Goal: Information Seeking & Learning: Learn about a topic

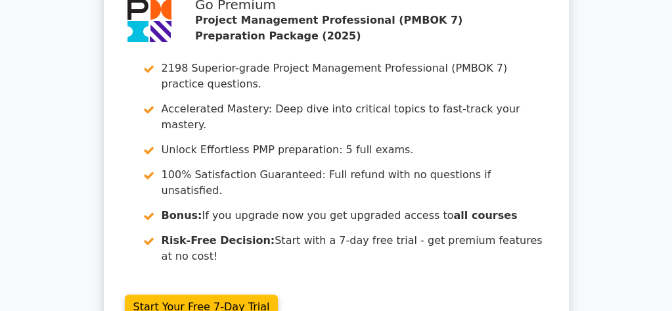
scroll to position [2179, 0]
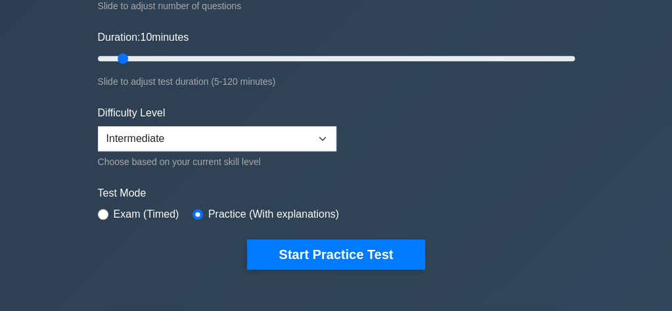
scroll to position [245, 0]
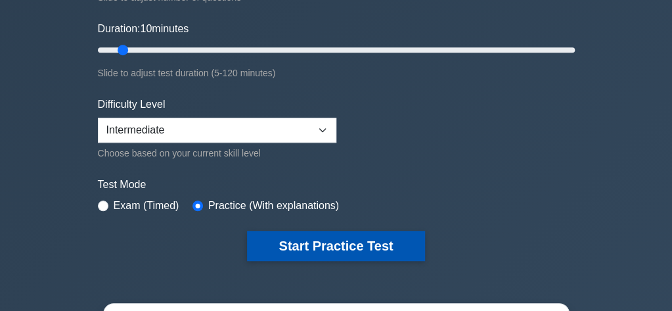
click at [369, 250] on button "Start Practice Test" at bounding box center [335, 245] width 177 height 30
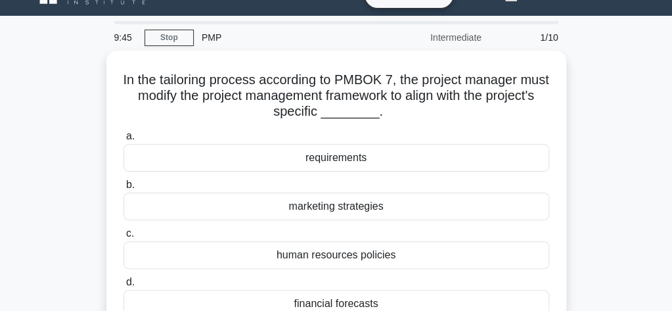
scroll to position [53, 0]
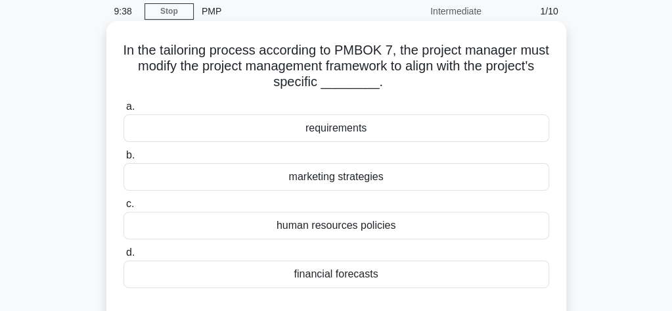
click at [351, 129] on div "requirements" at bounding box center [336, 128] width 426 height 28
click at [123, 111] on input "a. requirements" at bounding box center [123, 106] width 0 height 9
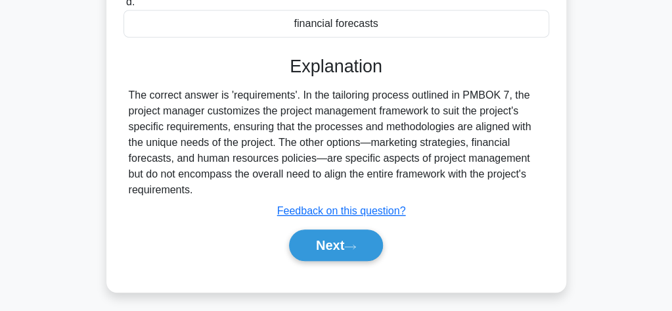
scroll to position [306, 0]
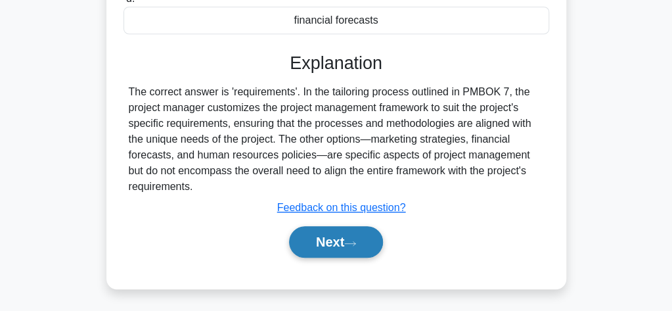
click at [351, 240] on icon at bounding box center [350, 243] width 12 height 7
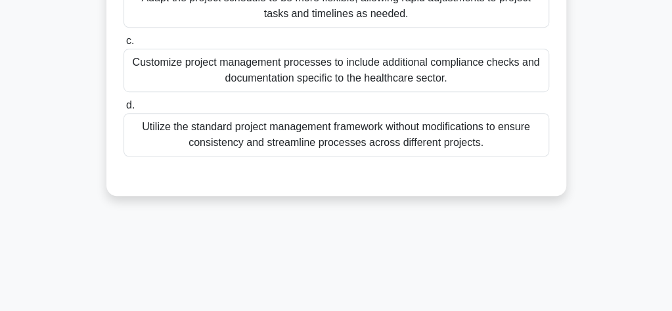
scroll to position [350, 0]
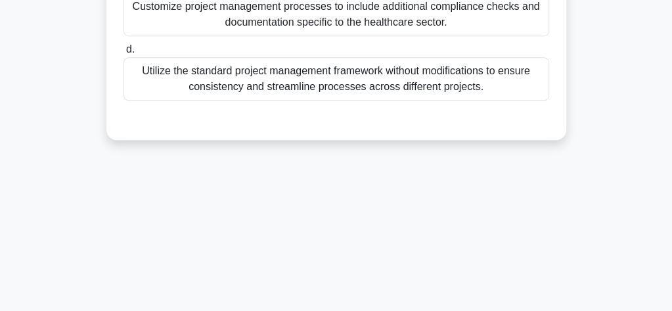
click at [391, 18] on div "Customize project management processes to include additional compliance checks …" at bounding box center [336, 14] width 426 height 43
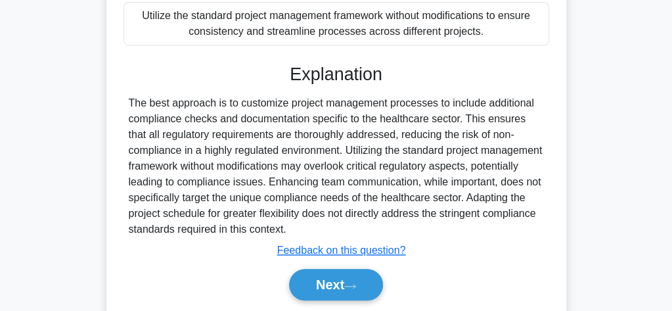
scroll to position [426, 0]
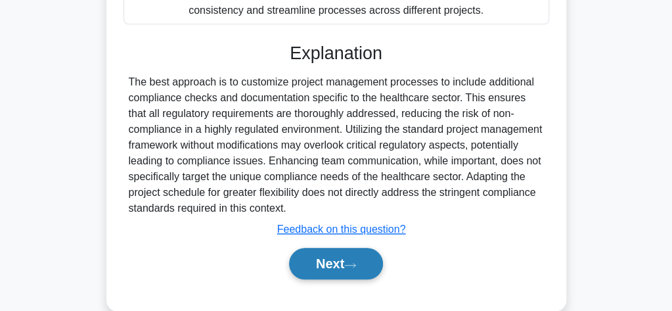
click at [351, 265] on icon at bounding box center [350, 264] width 12 height 7
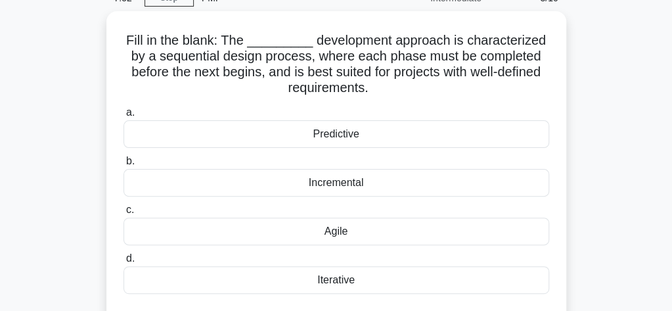
scroll to position [79, 0]
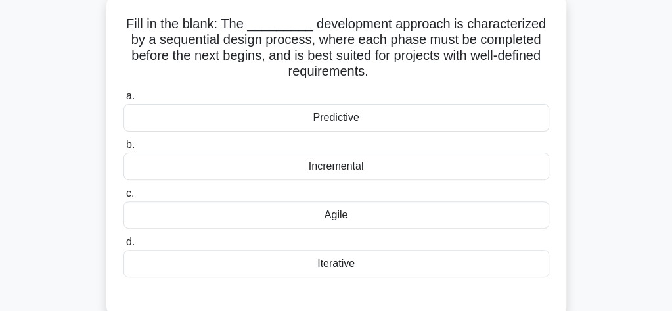
click at [358, 123] on div "Predictive" at bounding box center [336, 118] width 426 height 28
click at [123, 100] on input "a. Predictive" at bounding box center [123, 96] width 0 height 9
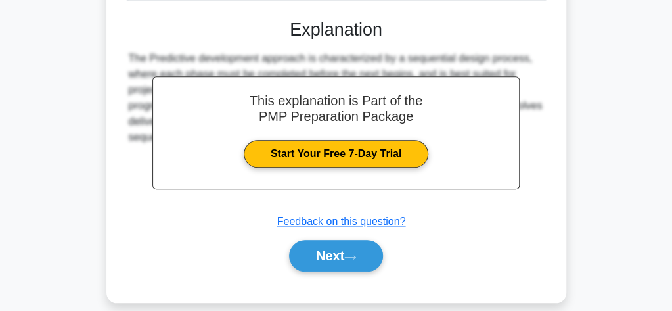
scroll to position [399, 0]
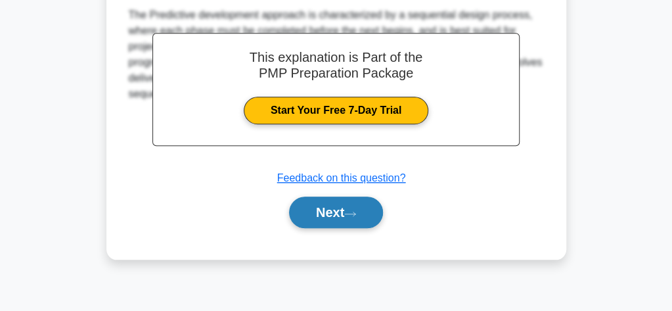
click at [366, 215] on button "Next" at bounding box center [336, 212] width 94 height 32
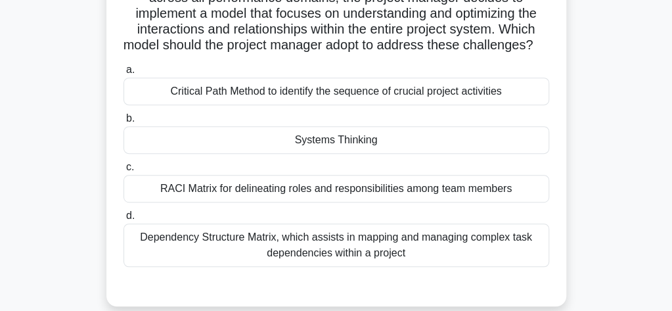
scroll to position [206, 0]
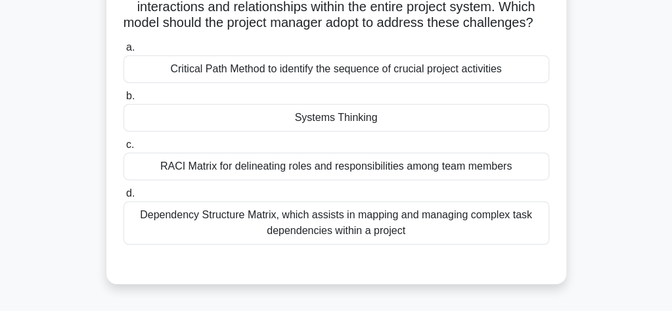
click at [373, 131] on div "Systems Thinking" at bounding box center [336, 118] width 426 height 28
click at [123, 100] on input "b. Systems Thinking" at bounding box center [123, 96] width 0 height 9
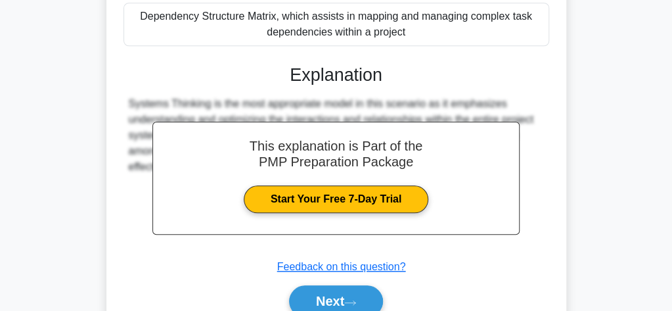
scroll to position [481, 0]
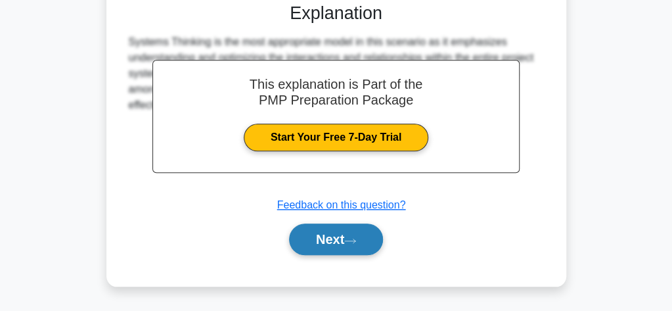
click at [333, 238] on button "Next" at bounding box center [336, 239] width 94 height 32
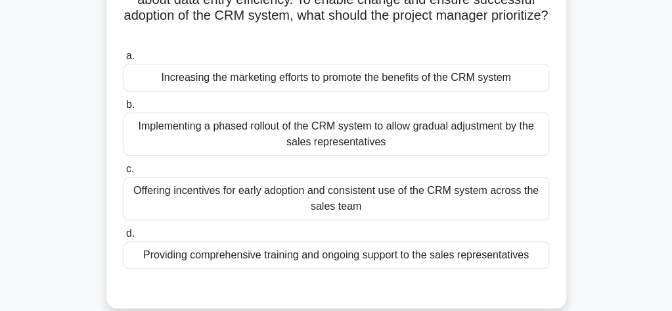
scroll to position [198, 0]
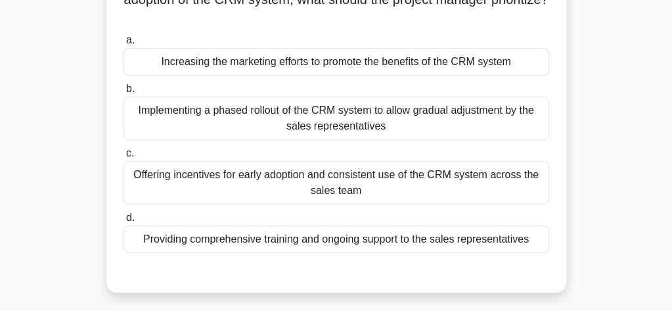
click at [510, 238] on div "Providing comprehensive training and ongoing support to the sales representativ…" at bounding box center [336, 239] width 426 height 28
click at [123, 222] on input "d. Providing comprehensive training and ongoing support to the sales representa…" at bounding box center [123, 217] width 0 height 9
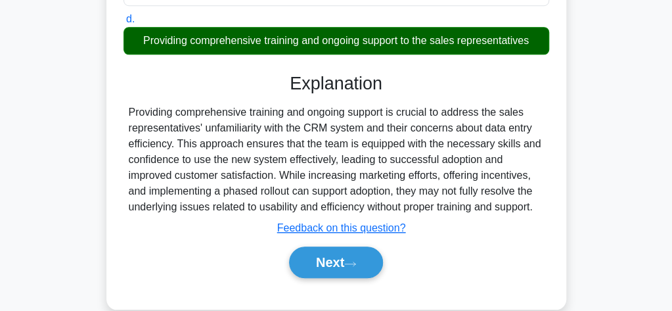
scroll to position [418, 0]
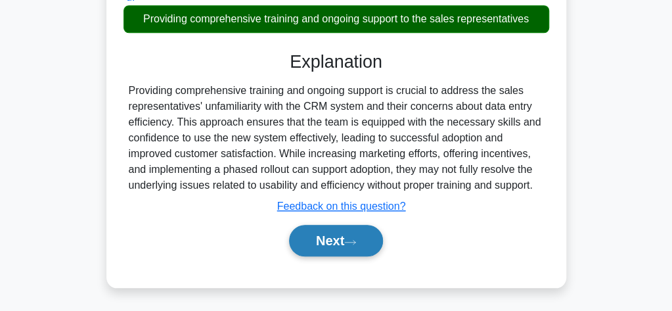
click at [323, 236] on button "Next" at bounding box center [336, 241] width 94 height 32
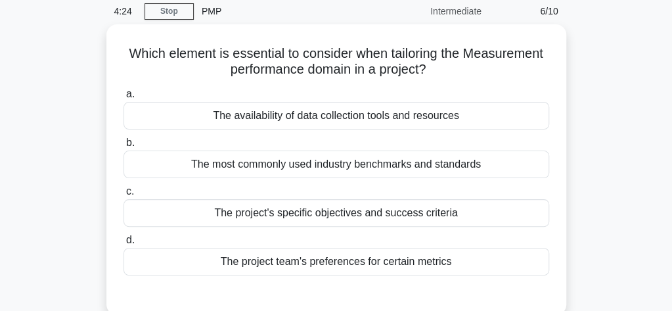
scroll to position [79, 0]
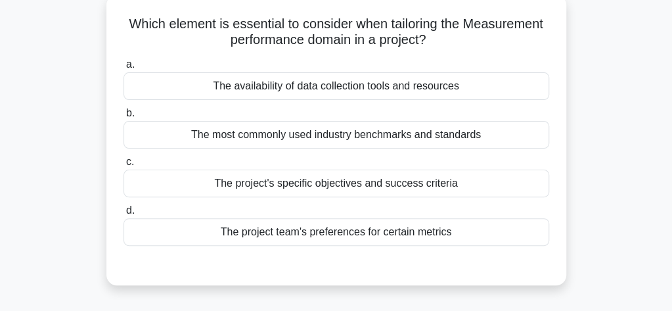
click at [394, 187] on div "The project's specific objectives and success criteria" at bounding box center [336, 183] width 426 height 28
click at [123, 166] on input "c. The project's specific objectives and success criteria" at bounding box center [123, 162] width 0 height 9
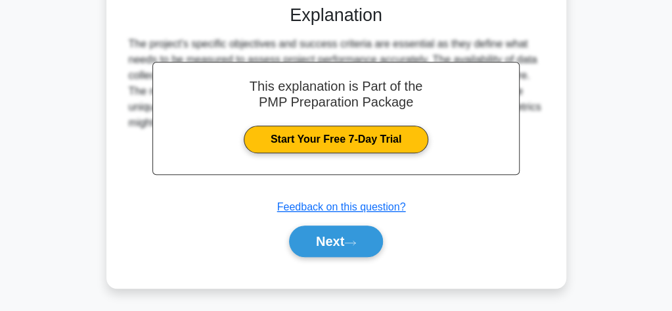
scroll to position [359, 0]
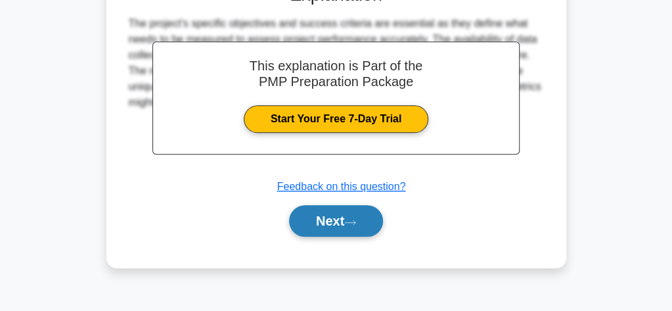
click at [344, 223] on button "Next" at bounding box center [336, 221] width 94 height 32
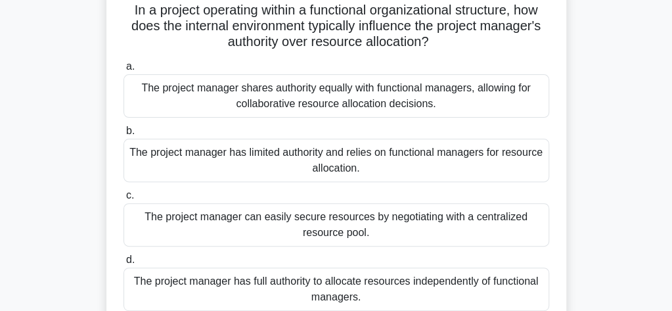
scroll to position [105, 0]
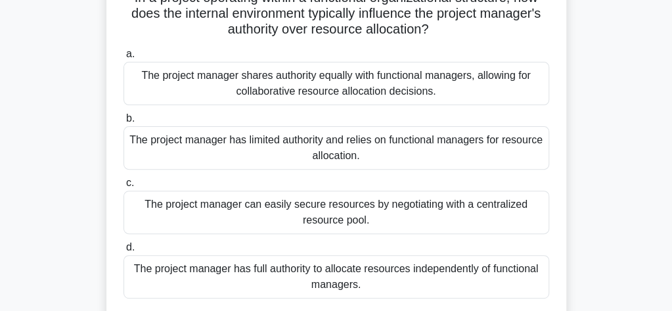
click at [489, 274] on div "The project manager has full authority to allocate resources independently of f…" at bounding box center [336, 276] width 426 height 43
click at [123, 251] on input "d. The project manager has full authority to allocate resources independently o…" at bounding box center [123, 247] width 0 height 9
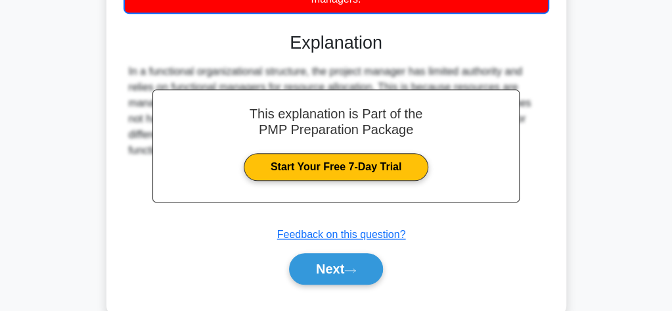
scroll to position [419, 0]
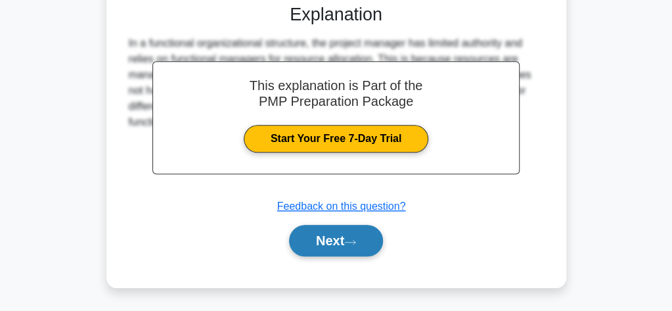
click at [364, 244] on button "Next" at bounding box center [336, 241] width 94 height 32
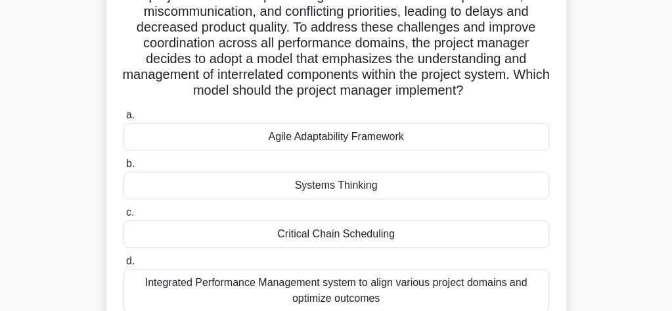
scroll to position [184, 0]
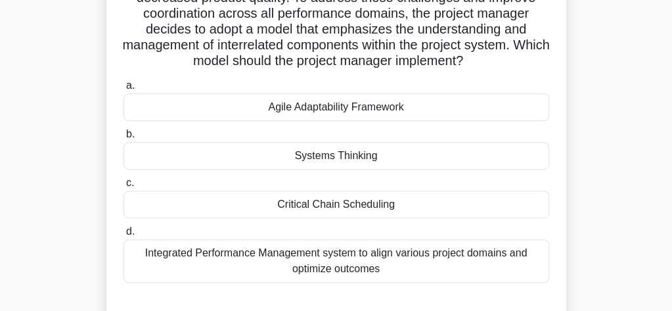
click at [378, 159] on div "Systems Thinking" at bounding box center [336, 156] width 426 height 28
click at [123, 139] on input "b. Systems Thinking" at bounding box center [123, 134] width 0 height 9
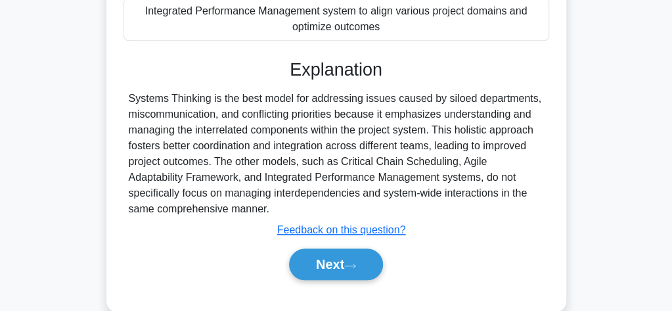
scroll to position [449, 0]
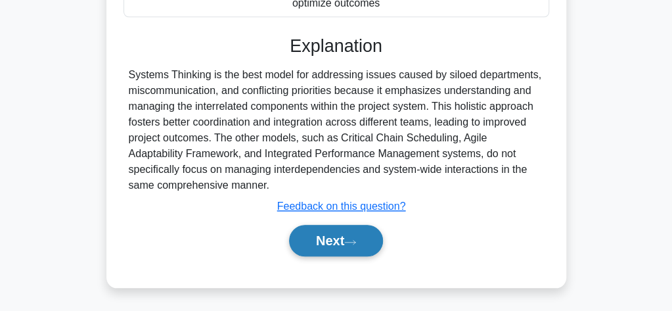
click at [325, 242] on button "Next" at bounding box center [336, 241] width 94 height 32
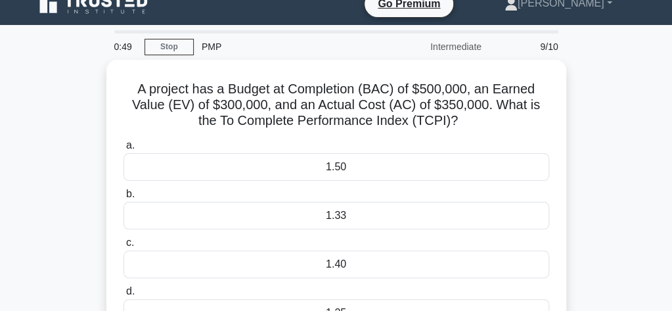
scroll to position [0, 0]
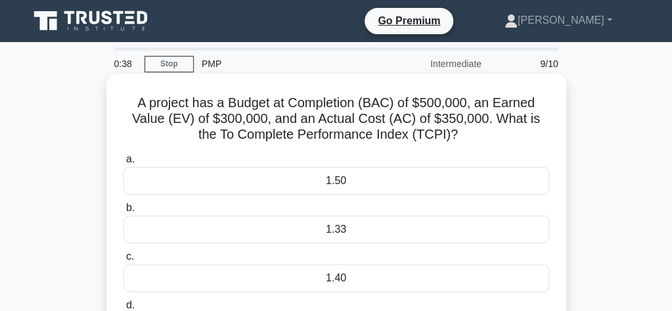
click at [376, 236] on div "1.33" at bounding box center [336, 229] width 426 height 28
click at [123, 212] on input "b. 1.33" at bounding box center [123, 208] width 0 height 9
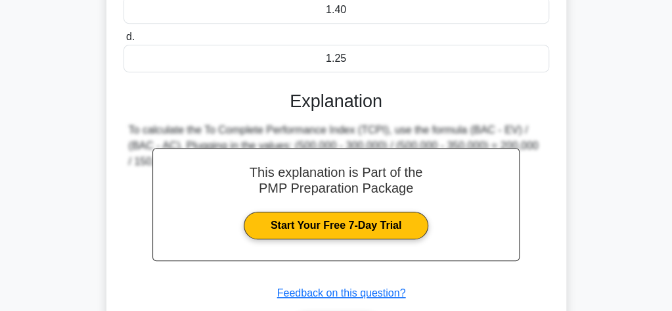
scroll to position [306, 0]
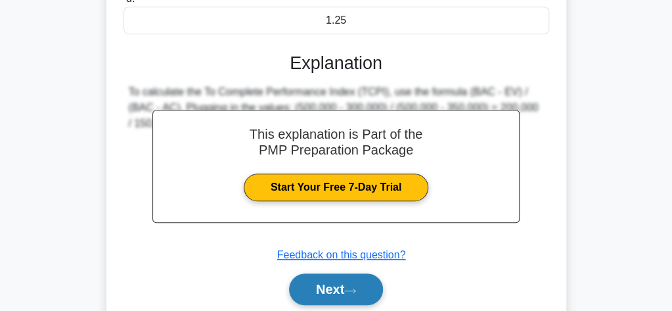
click at [372, 280] on button "Next" at bounding box center [336, 289] width 94 height 32
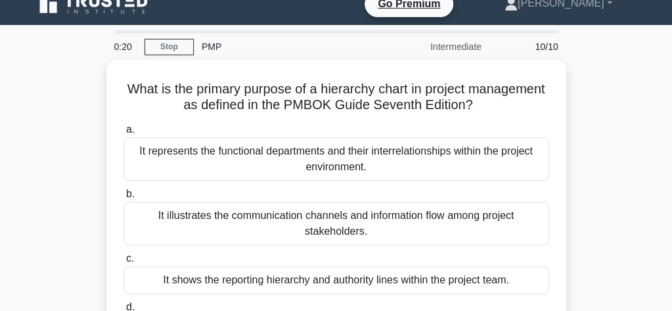
scroll to position [0, 0]
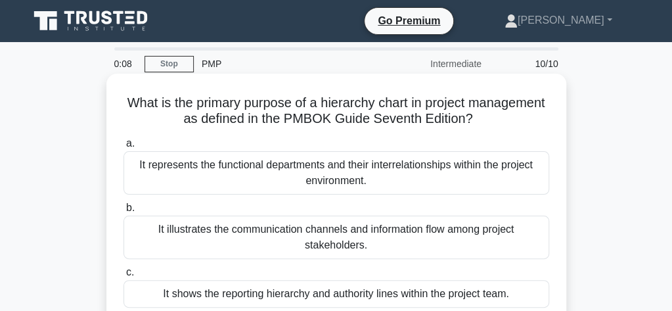
click at [391, 230] on div "It illustrates the communication channels and information flow among project st…" at bounding box center [336, 236] width 426 height 43
click at [123, 212] on input "b. It illustrates the communication channels and information flow among project…" at bounding box center [123, 208] width 0 height 9
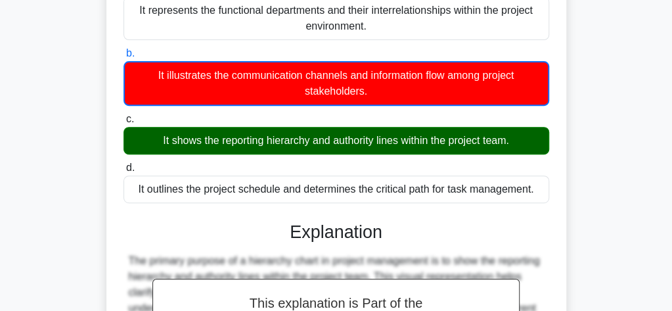
scroll to position [172, 0]
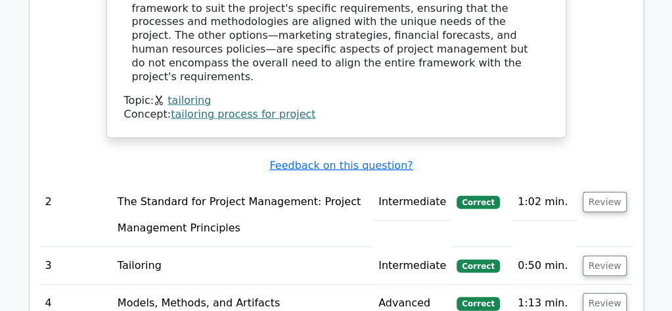
scroll to position [1470, 0]
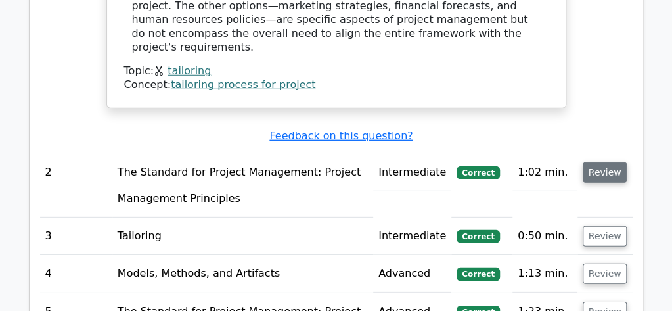
click at [612, 162] on button "Review" at bounding box center [604, 172] width 45 height 20
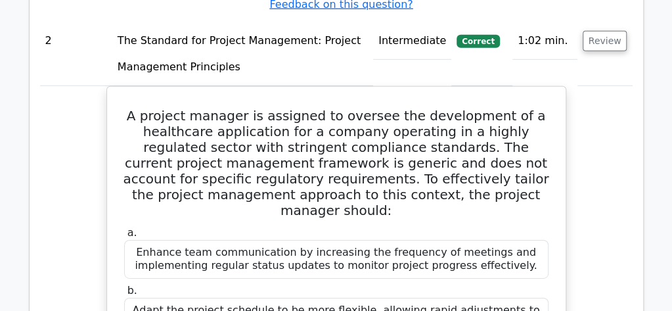
scroll to position [0, 8]
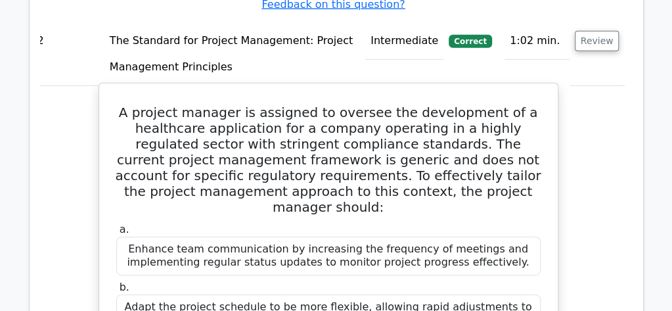
drag, startPoint x: 148, startPoint y: 37, endPoint x: 541, endPoint y: 284, distance: 463.8
copy div "A project manager is assigned to oversee the development of a healthcare applic…"
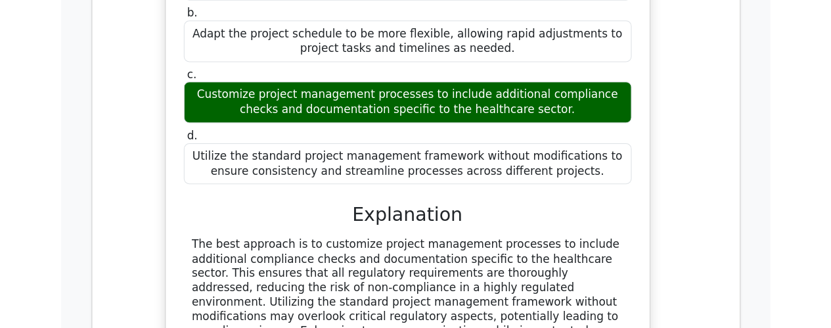
scroll to position [1891, 0]
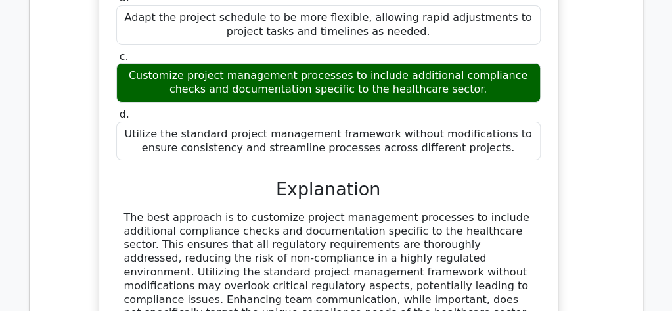
click at [264, 66] on div "a. Enhance team communication by increasing the frequency of meetings and imple…" at bounding box center [328, 47] width 440 height 232
click at [131, 121] on div "Utilize the standard project management framework without modifications to ensu…" at bounding box center [328, 140] width 424 height 39
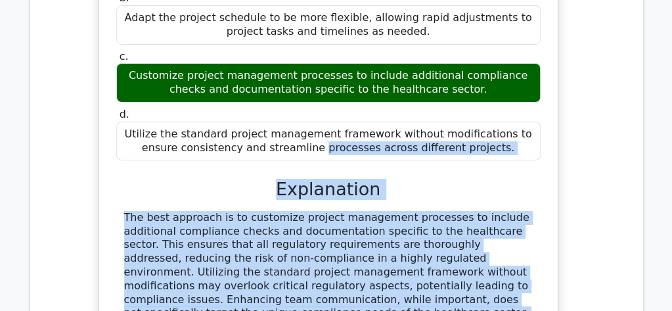
drag, startPoint x: 131, startPoint y: 37, endPoint x: 271, endPoint y: 271, distance: 271.9
click at [271, 271] on div "a. Enhance team communication by increasing the frequency of meetings and imple…" at bounding box center [328, 158] width 427 height 454
copy div "Utilize the standard project management framework without modifications to ensu…"
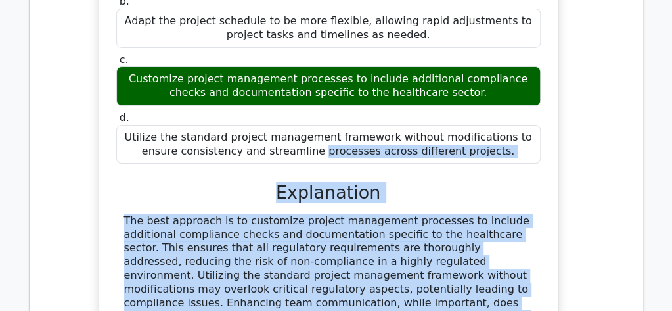
click at [590, 233] on div "A project manager is assigned to oversee the development of a healthcare applic…" at bounding box center [328, 108] width 592 height 623
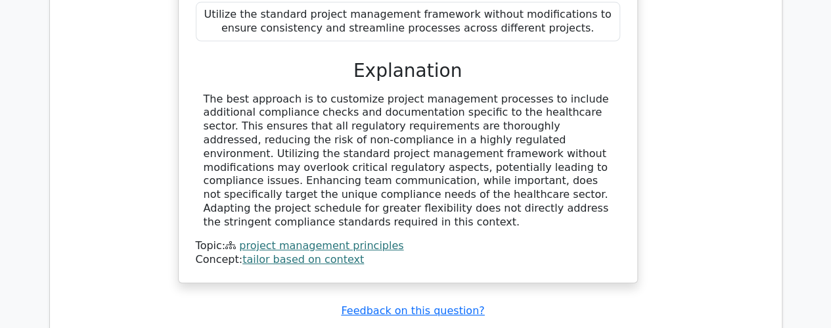
scroll to position [2109, 0]
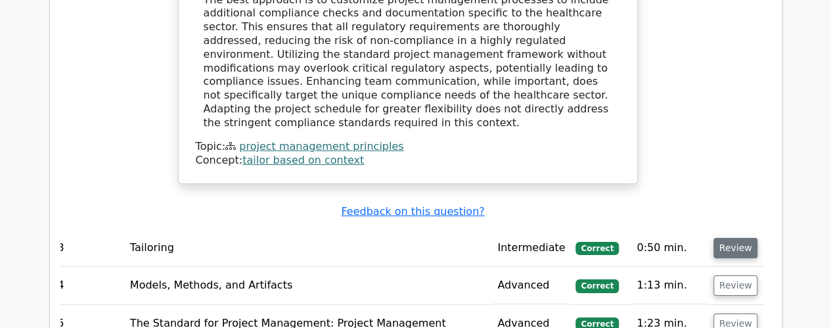
click at [671, 238] on button "Review" at bounding box center [735, 248] width 45 height 20
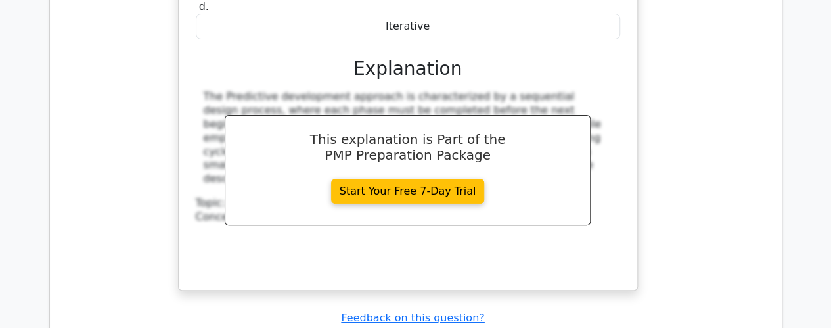
scroll to position [2617, 0]
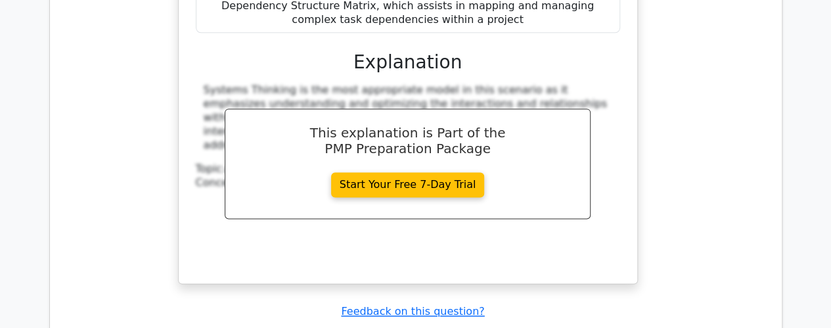
scroll to position [3378, 0]
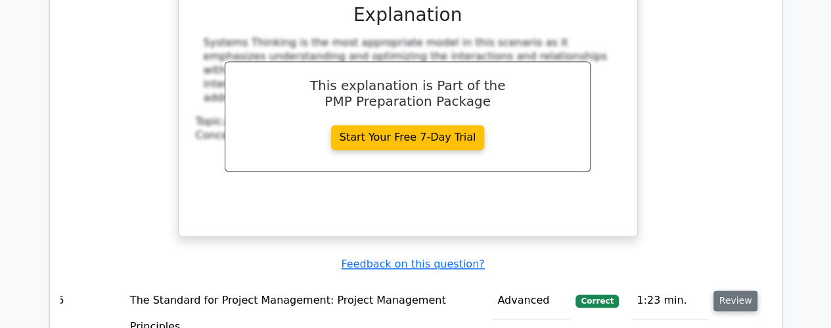
click at [671, 290] on button "Review" at bounding box center [735, 300] width 45 height 20
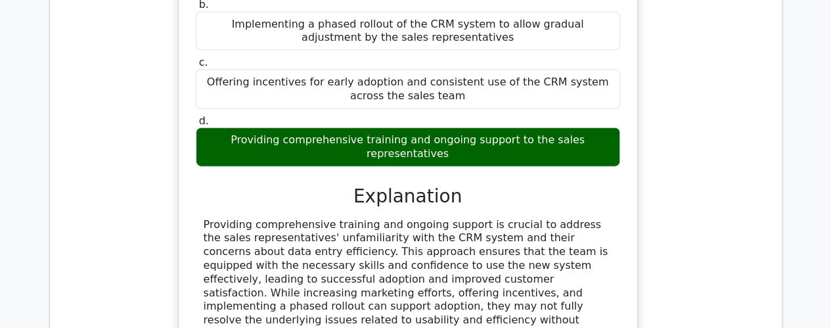
scroll to position [3956, 0]
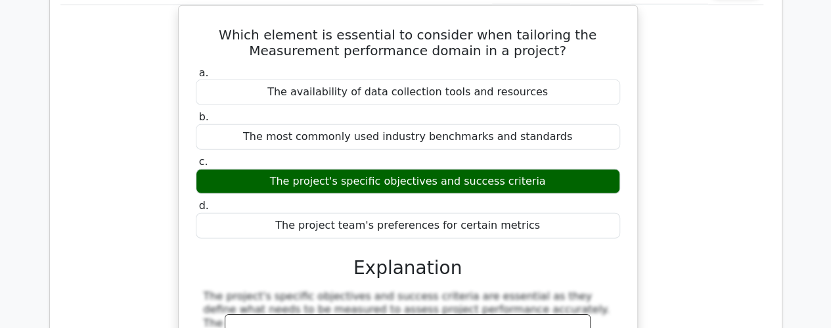
scroll to position [4411, 0]
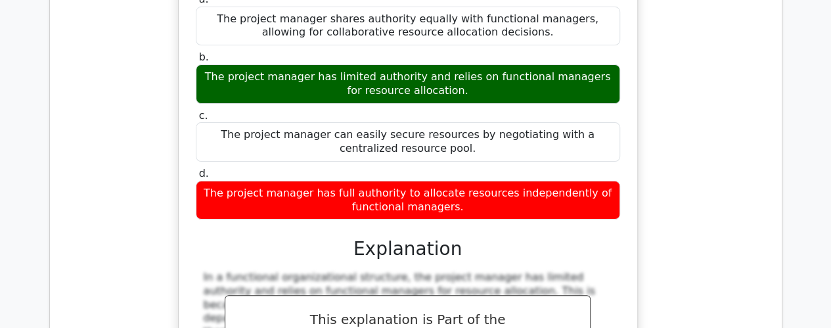
scroll to position [5102, 0]
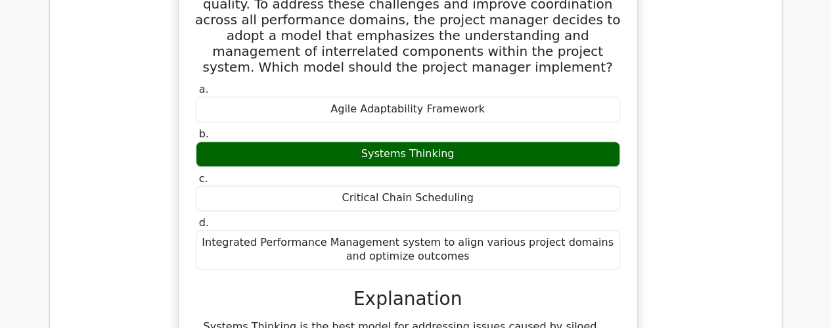
scroll to position [5785, 0]
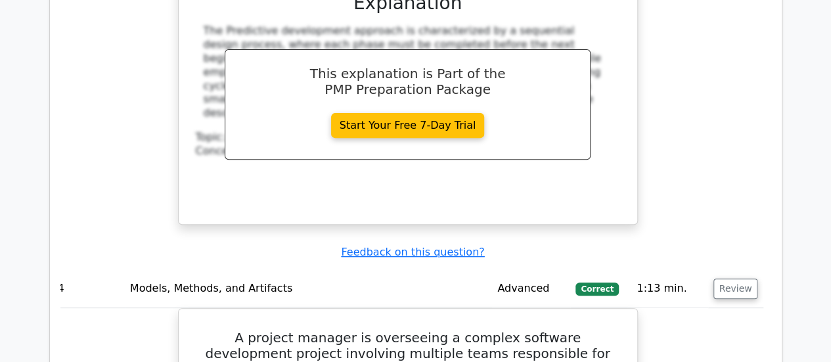
scroll to position [2670, 0]
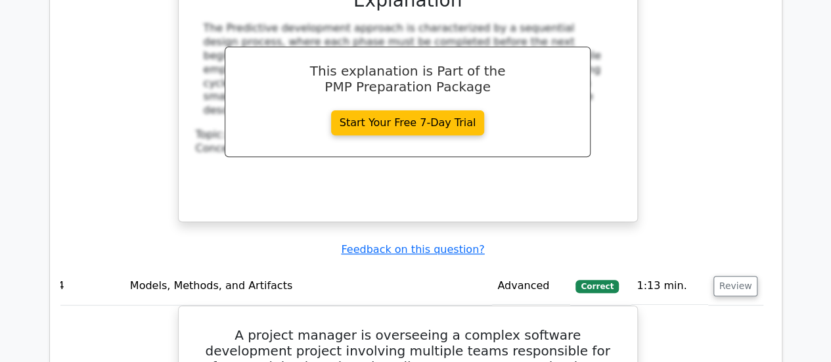
drag, startPoint x: 795, startPoint y: 1, endPoint x: 529, endPoint y: 89, distance: 280.3
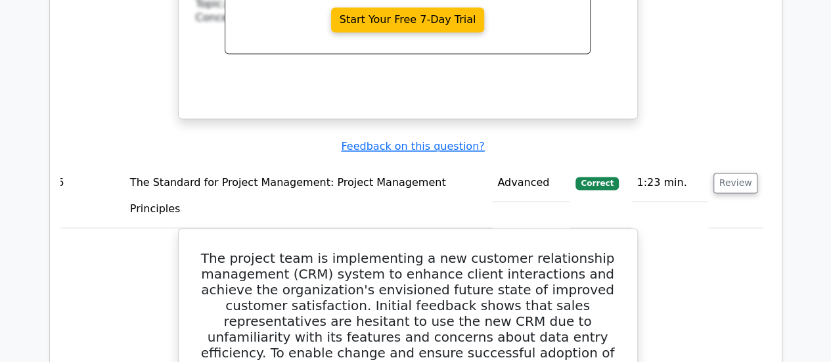
scroll to position [3511, 0]
